Goal: Transaction & Acquisition: Purchase product/service

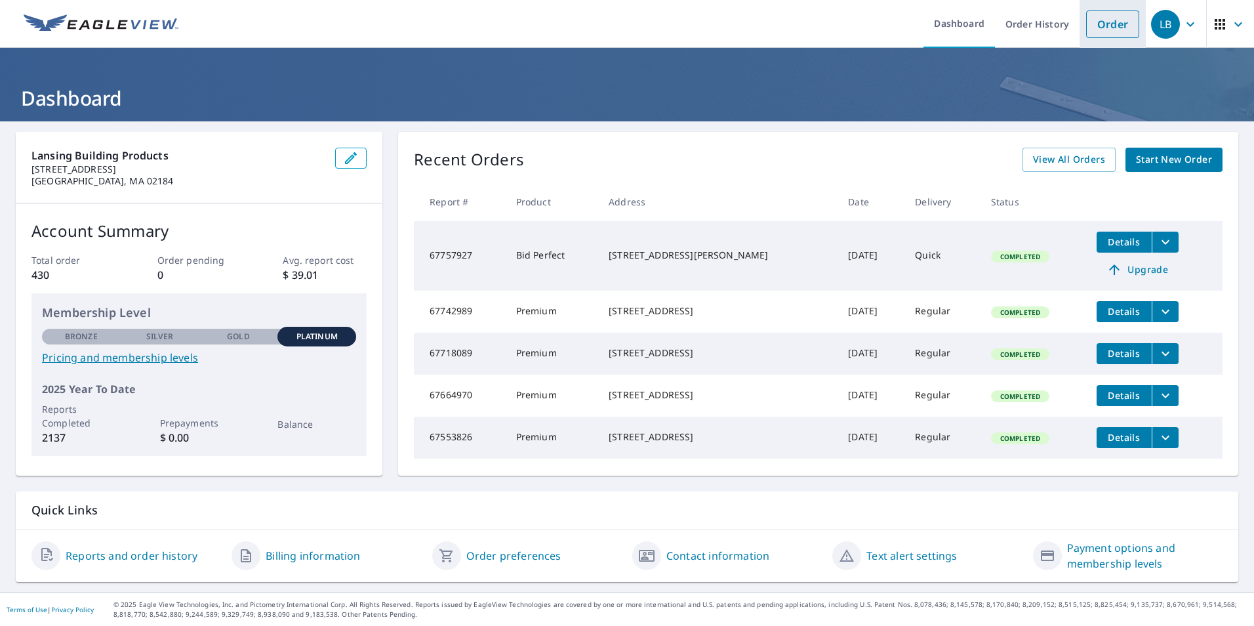
click at [1096, 29] on link "Order" at bounding box center [1112, 24] width 53 height 28
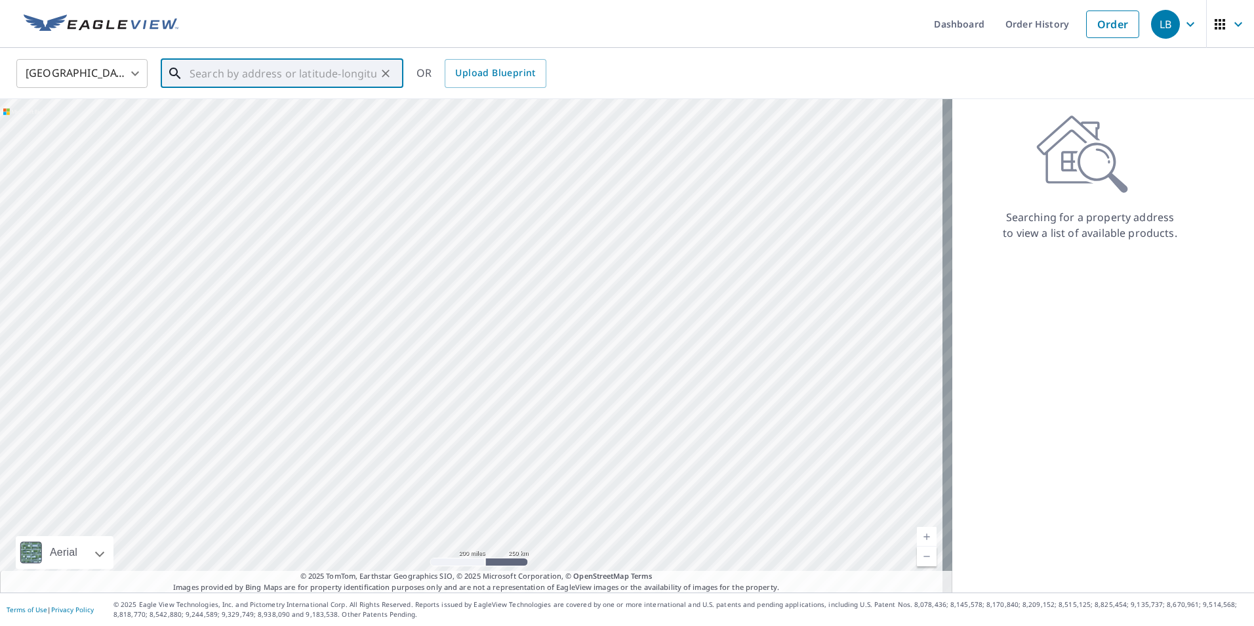
paste input "[STREET_ADDRESS]"
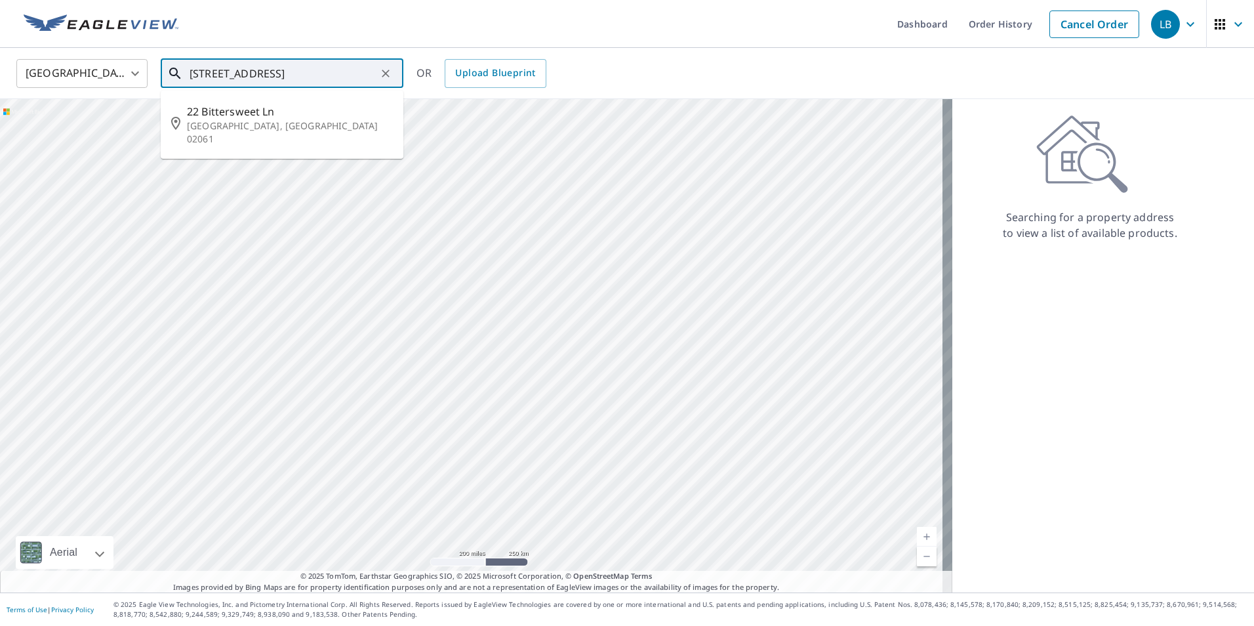
type input "[STREET_ADDRESS]"
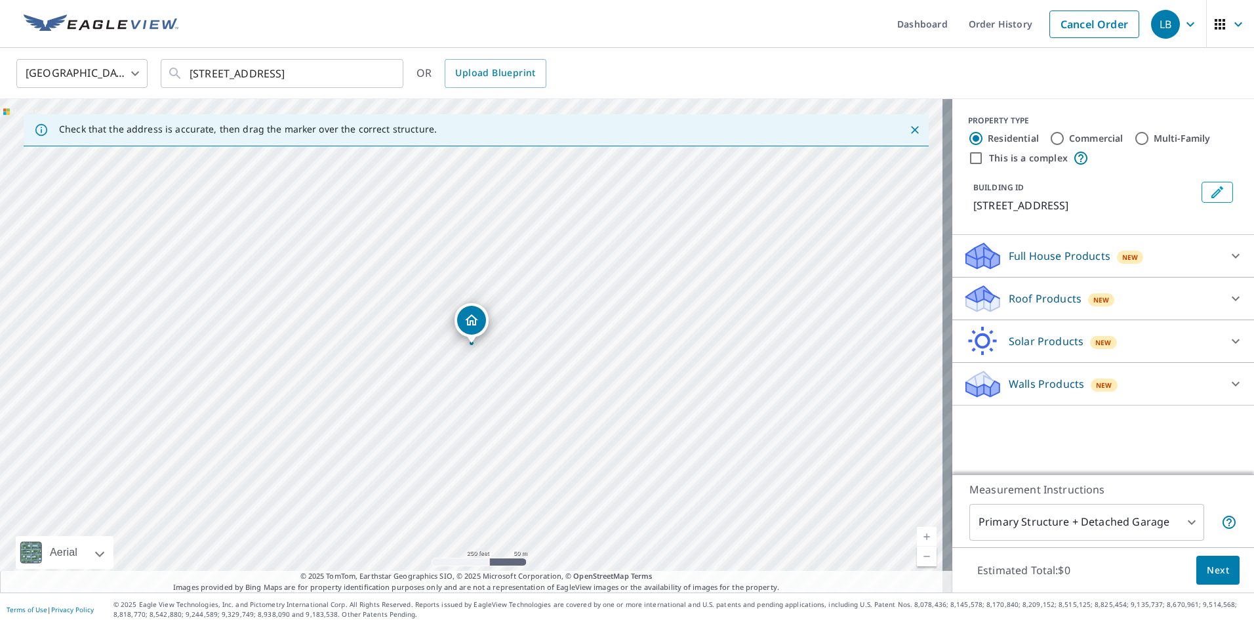
click at [1230, 295] on icon at bounding box center [1236, 298] width 16 height 16
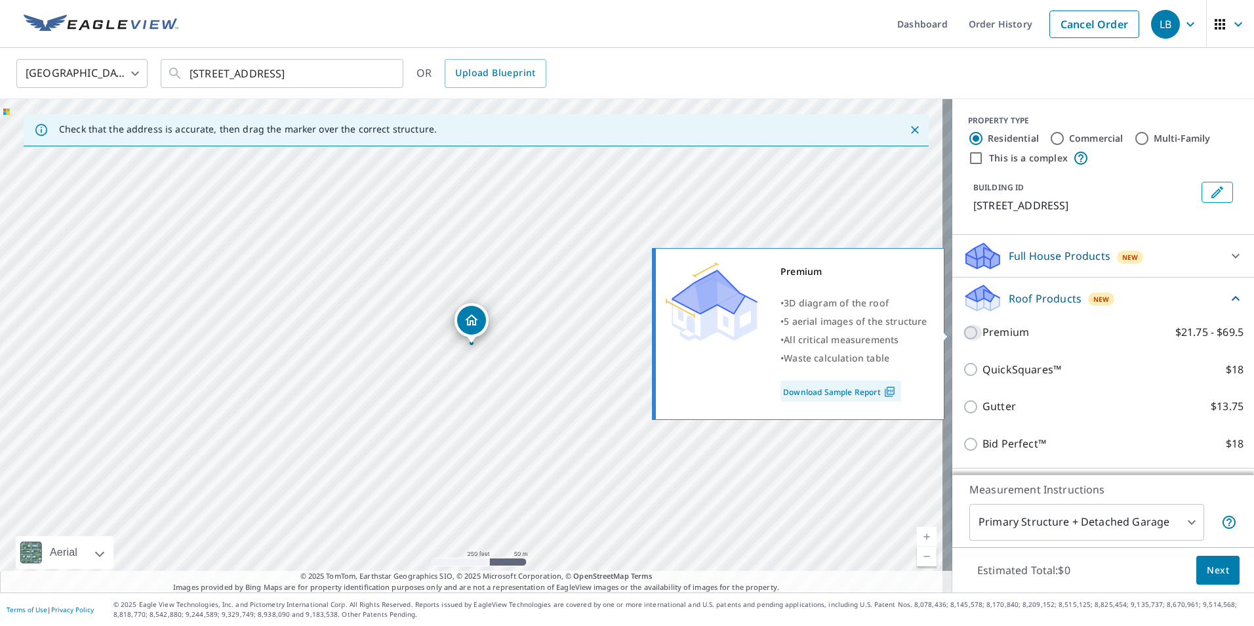
click at [963, 333] on input "Premium $21.75 - $69.5" at bounding box center [973, 333] width 20 height 16
checkbox input "true"
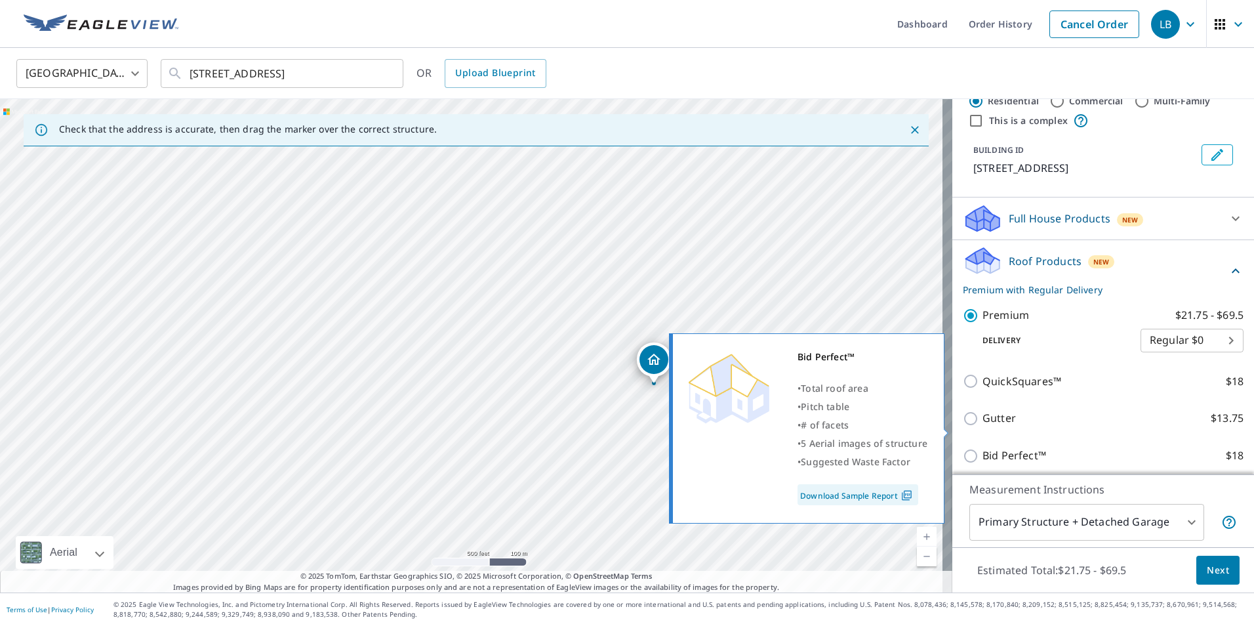
scroll to position [129, 0]
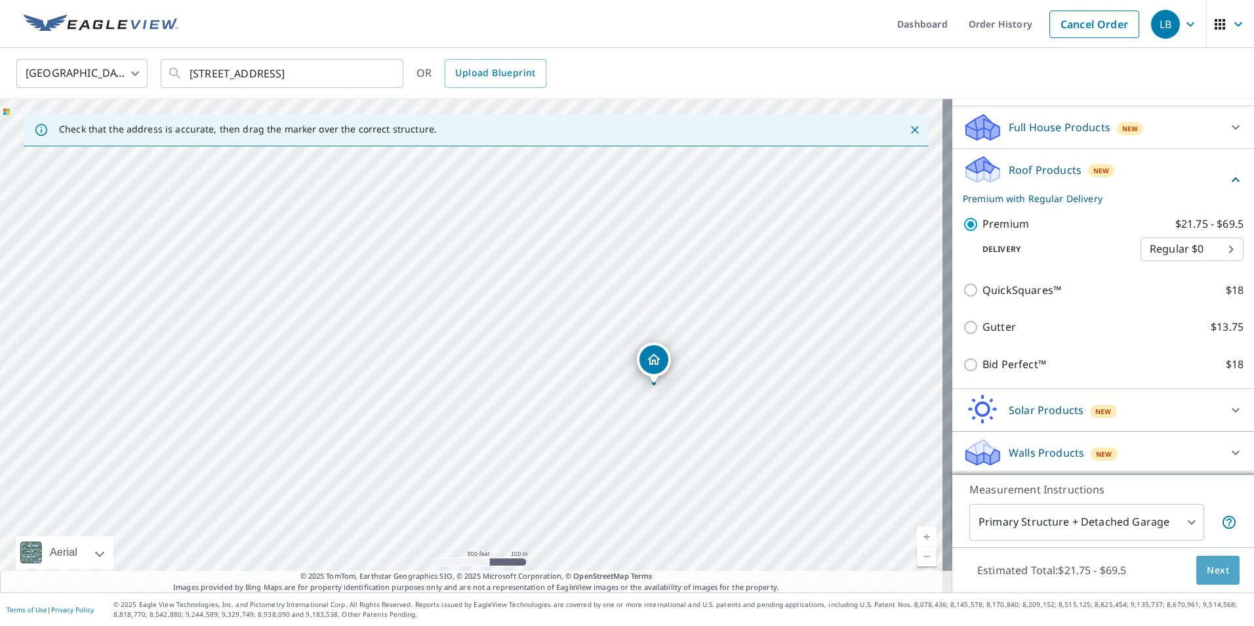
click at [1212, 571] on span "Next" at bounding box center [1218, 570] width 22 height 16
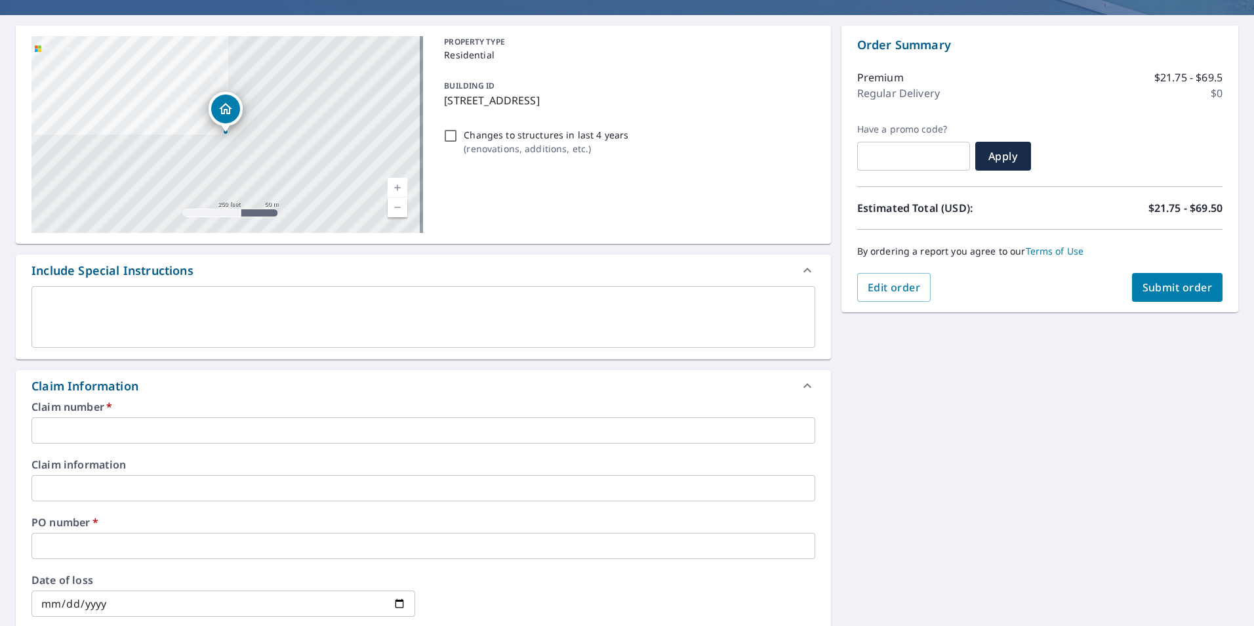
scroll to position [131, 0]
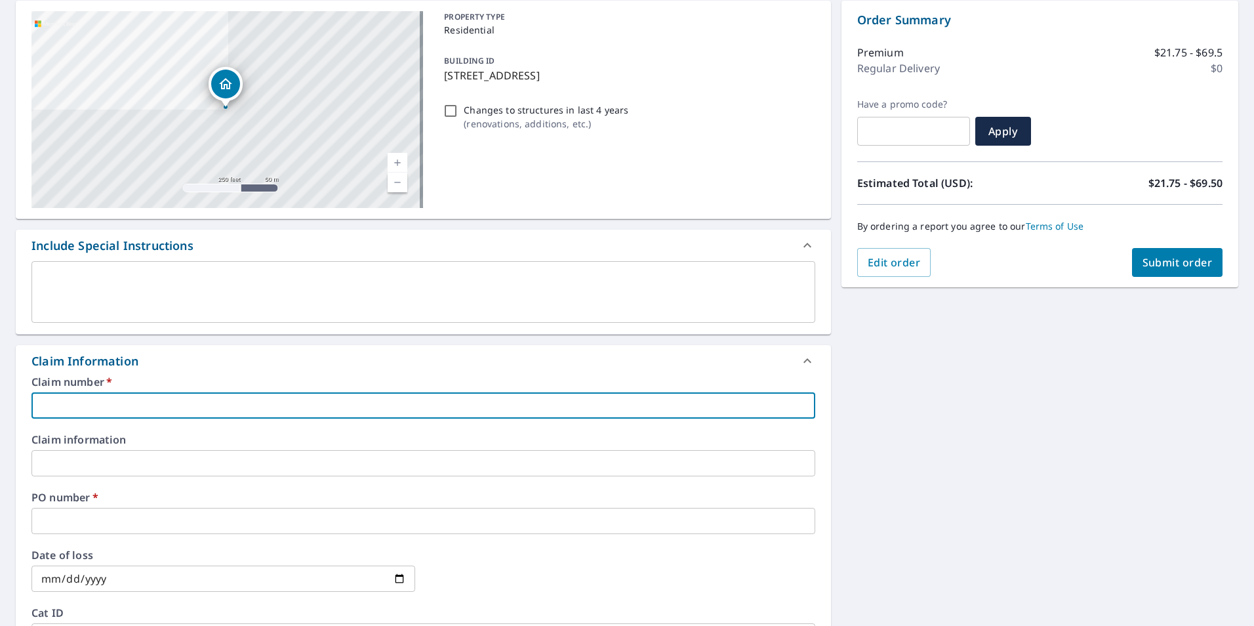
paste input "N V REMODELING - BRMA - 1123573"
click at [178, 406] on input "N V REMODELING - BRMA - 1123573" at bounding box center [423, 405] width 784 height 26
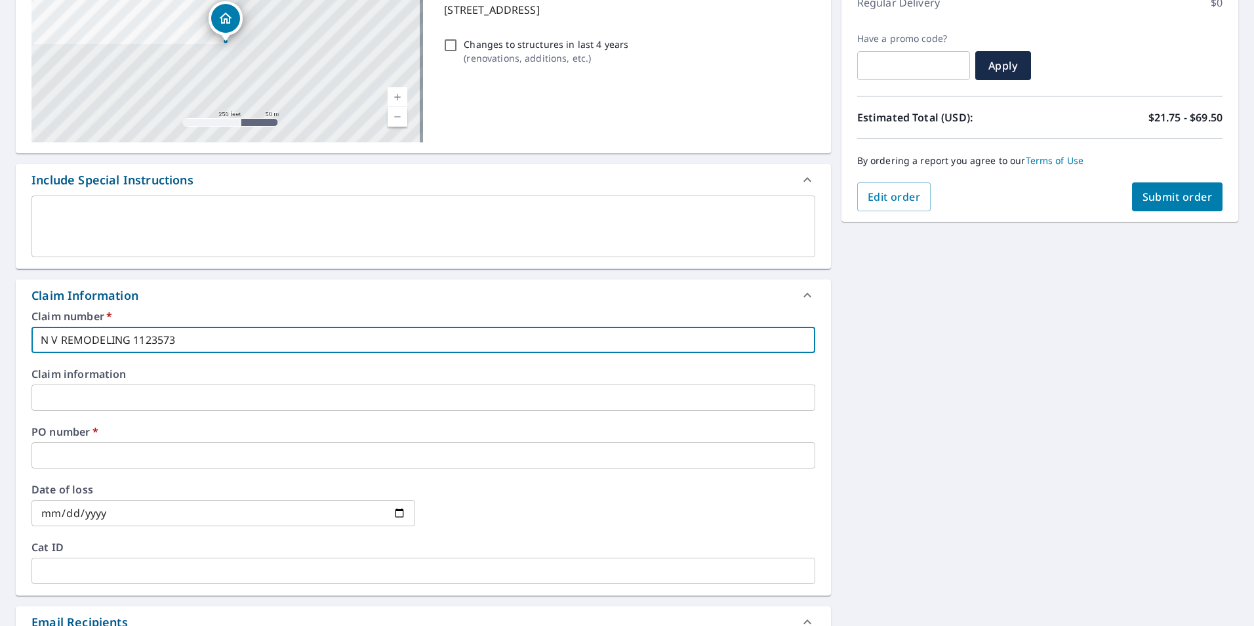
type input "N V REMODELING 1123573"
click at [106, 458] on input "text" at bounding box center [423, 455] width 784 height 26
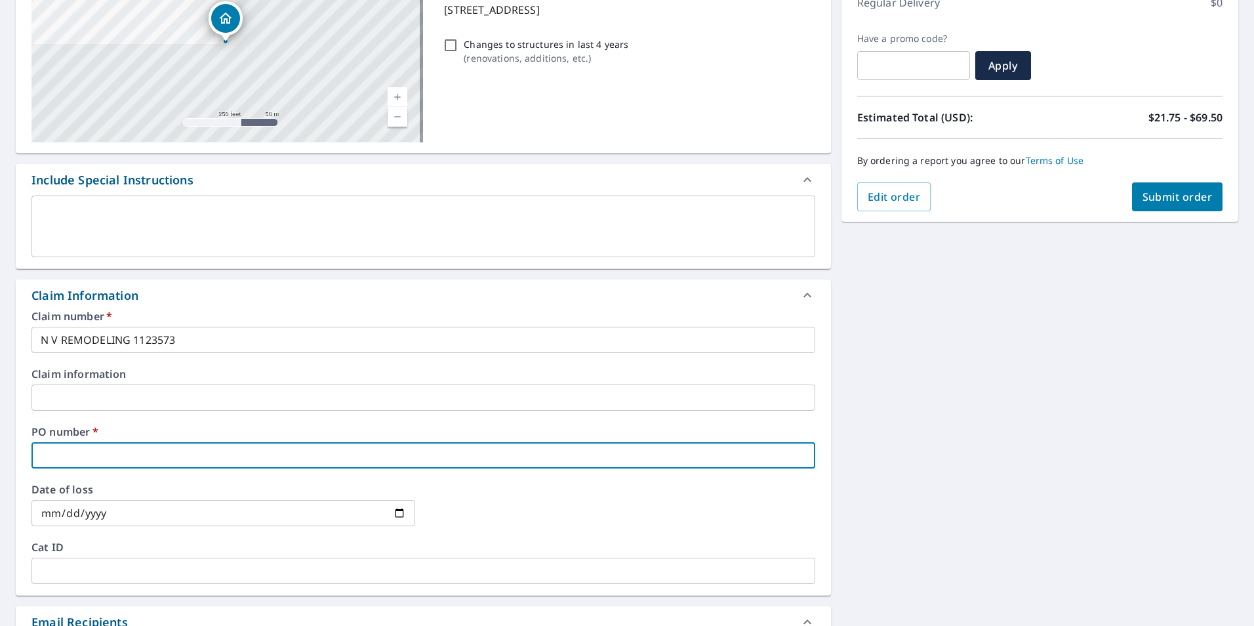
type input "[PERSON_NAME]"
click at [90, 569] on input "text" at bounding box center [423, 570] width 784 height 26
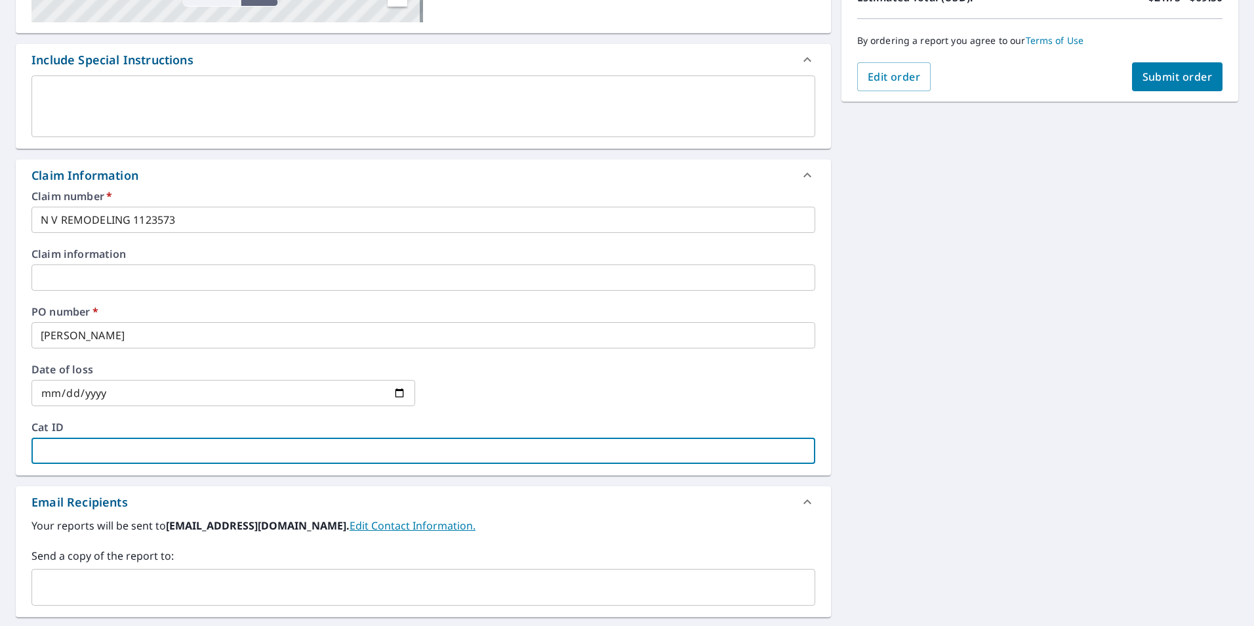
scroll to position [328, 0]
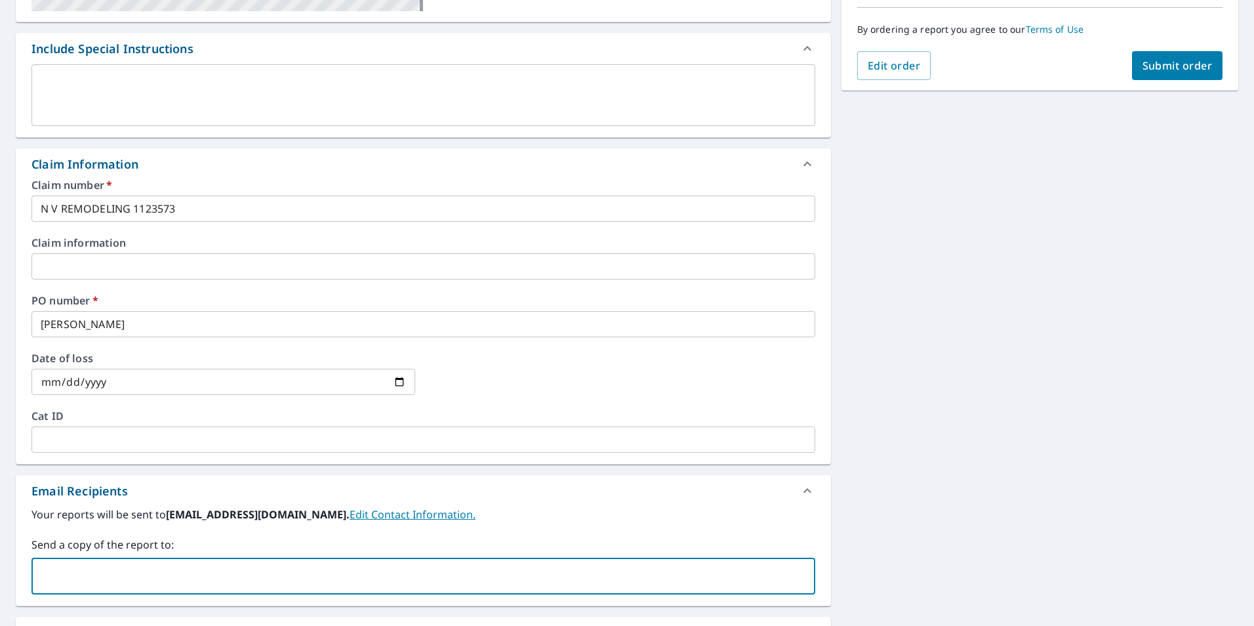
click at [115, 574] on input "text" at bounding box center [413, 575] width 752 height 25
type input "[PERSON_NAME][EMAIL_ADDRESS][PERSON_NAME][DOMAIN_NAME]"
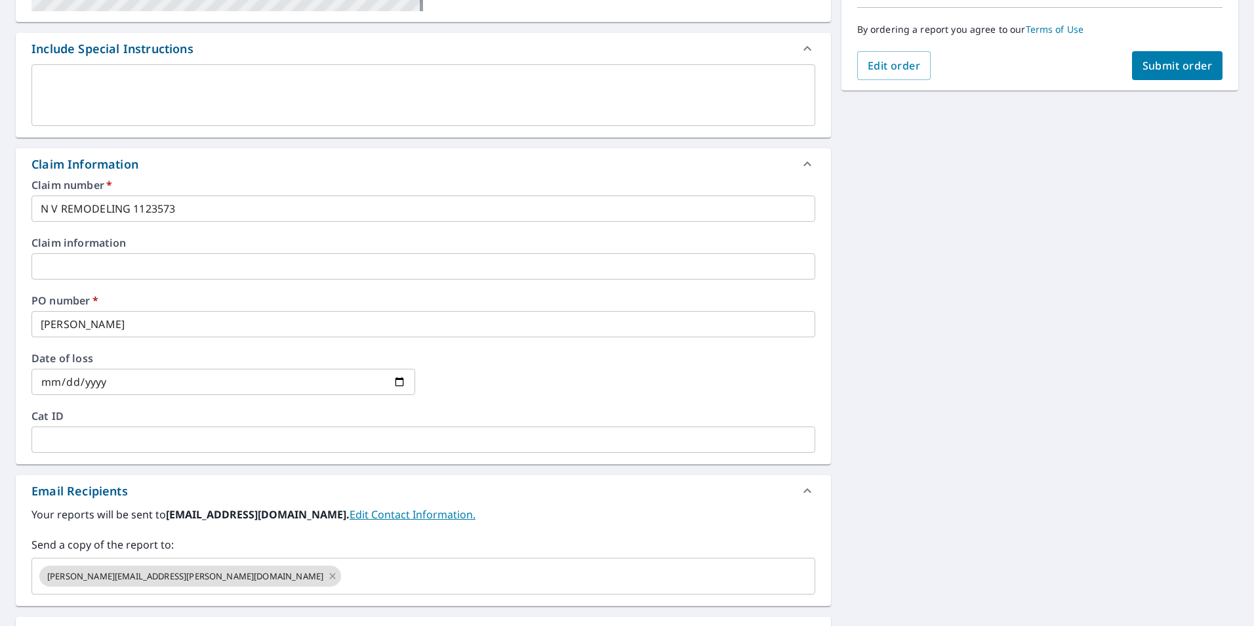
click at [902, 437] on div "[STREET_ADDRESS] Aerial Road A standard road map Aerial A detailed look from ab…" at bounding box center [627, 274] width 1254 height 962
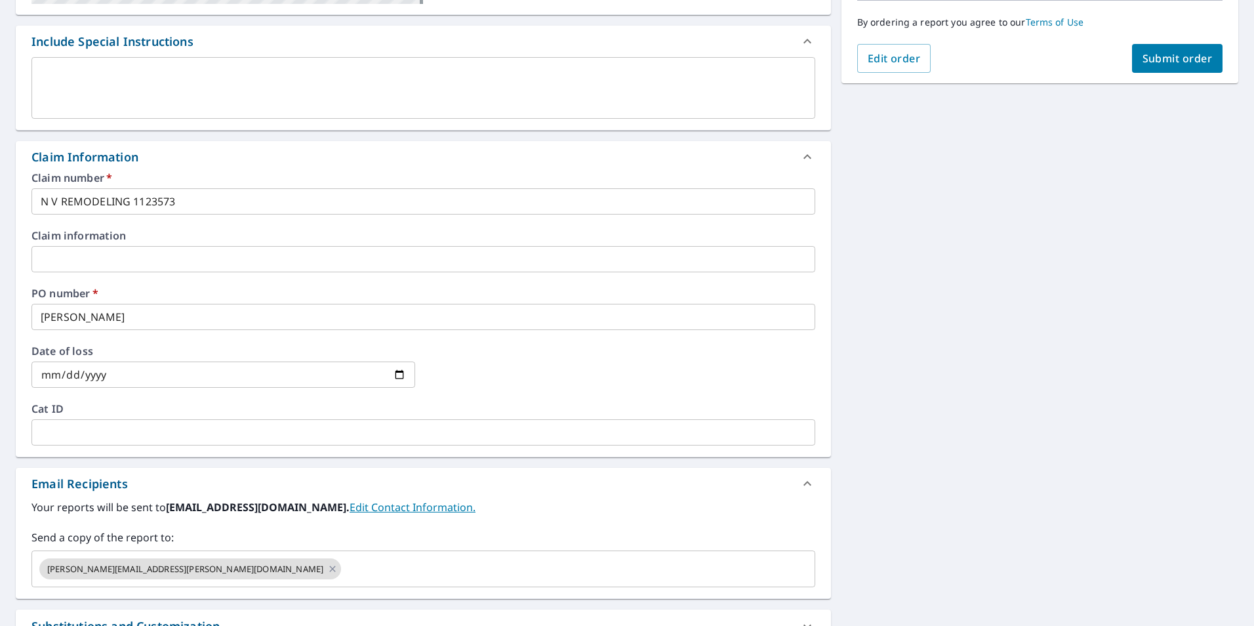
scroll to position [163, 0]
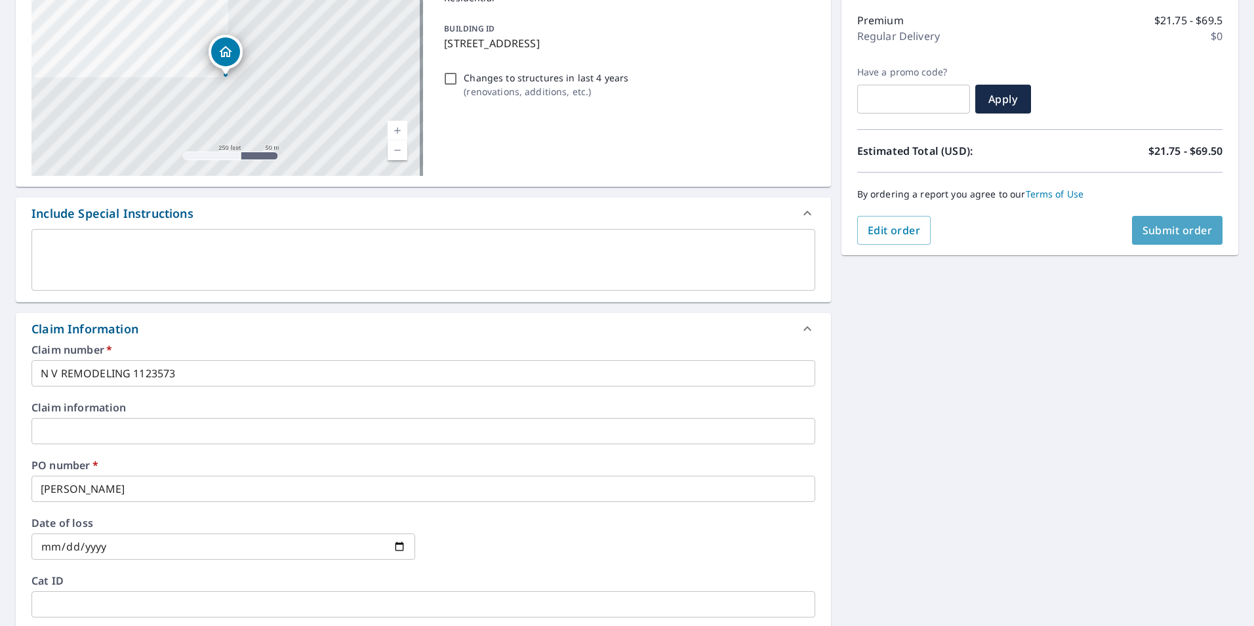
click at [1163, 232] on span "Submit order" at bounding box center [1177, 230] width 70 height 14
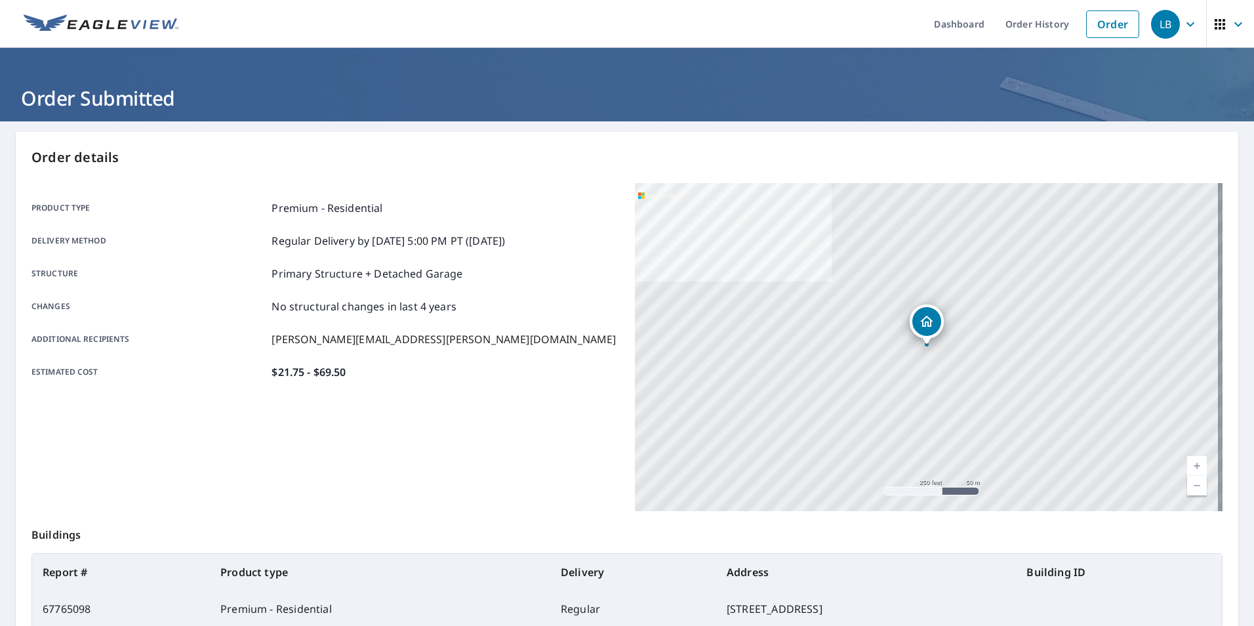
scroll to position [146, 0]
